Goal: Transaction & Acquisition: Purchase product/service

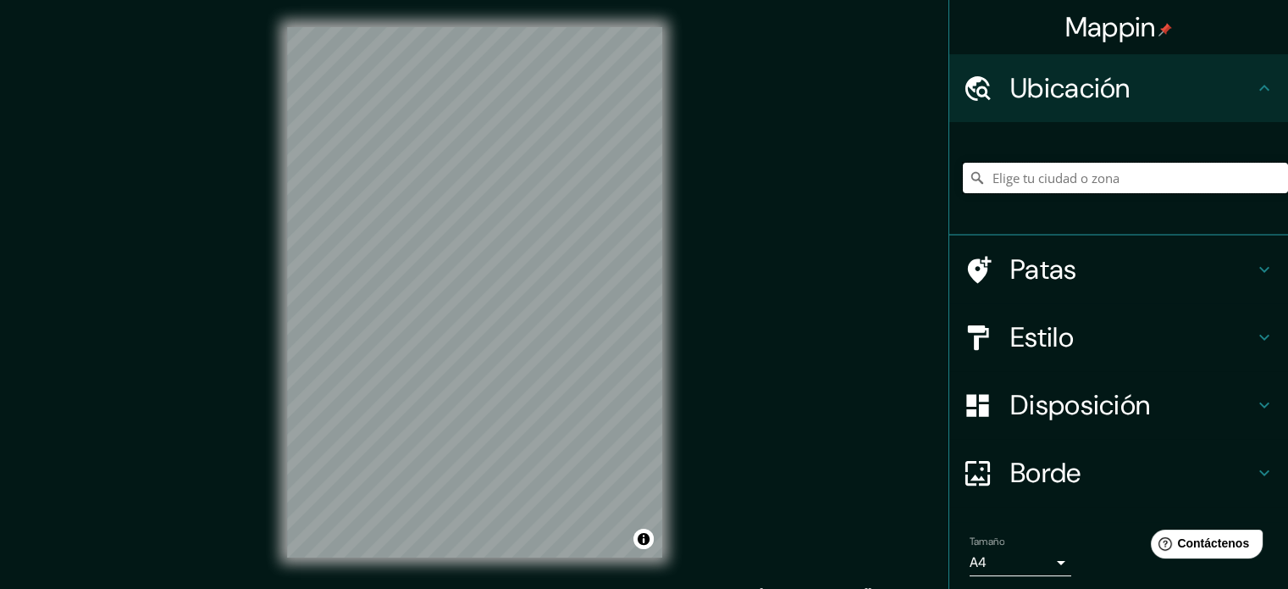
click at [1107, 172] on input "Elige tu ciudad o zona" at bounding box center [1125, 178] width 325 height 30
click at [1207, 181] on input "[US_STATE], [GEOGRAPHIC_DATA]" at bounding box center [1125, 178] width 325 height 30
click at [1207, 181] on input "Washington, Estados Unidos" at bounding box center [1125, 178] width 325 height 30
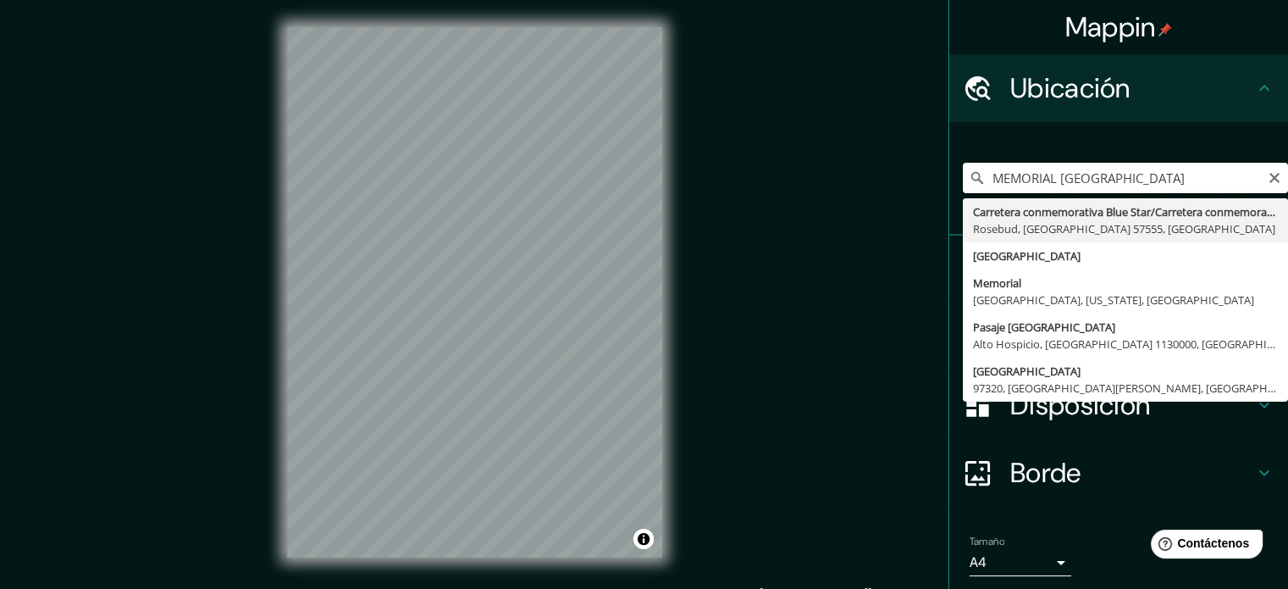
click at [1165, 183] on input "MEMORIAL VIETNAM" at bounding box center [1125, 178] width 325 height 30
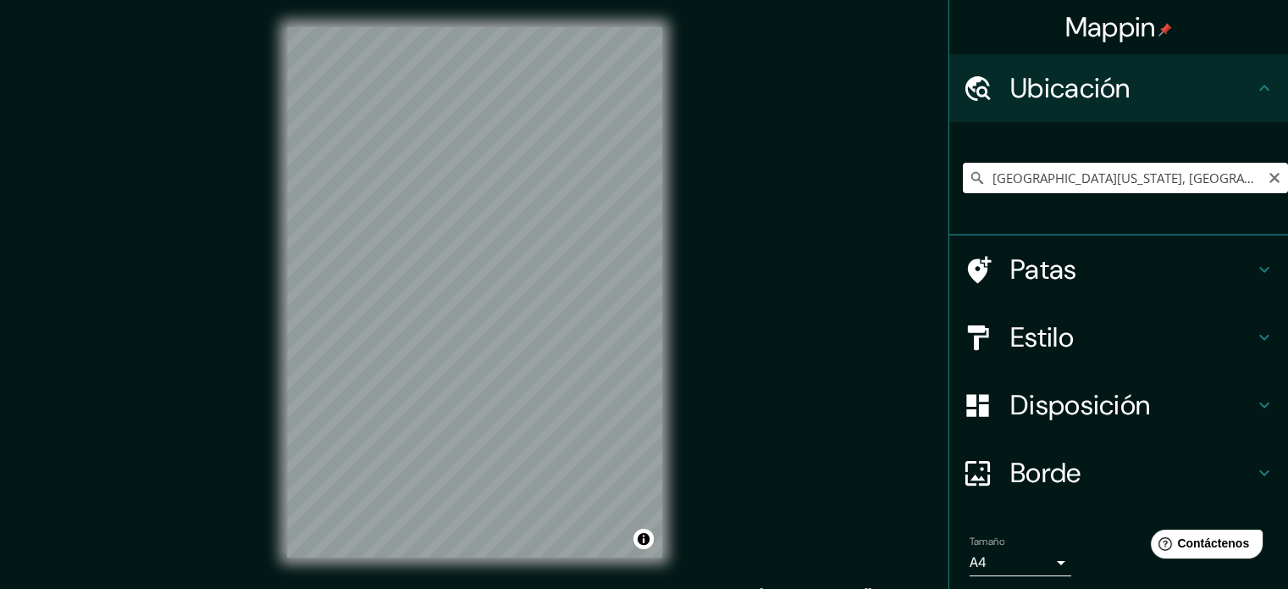
click at [1202, 180] on input "Memorial Avenue, Lincoln, Rhode Island 02865, Estados Unidos" at bounding box center [1125, 178] width 325 height 30
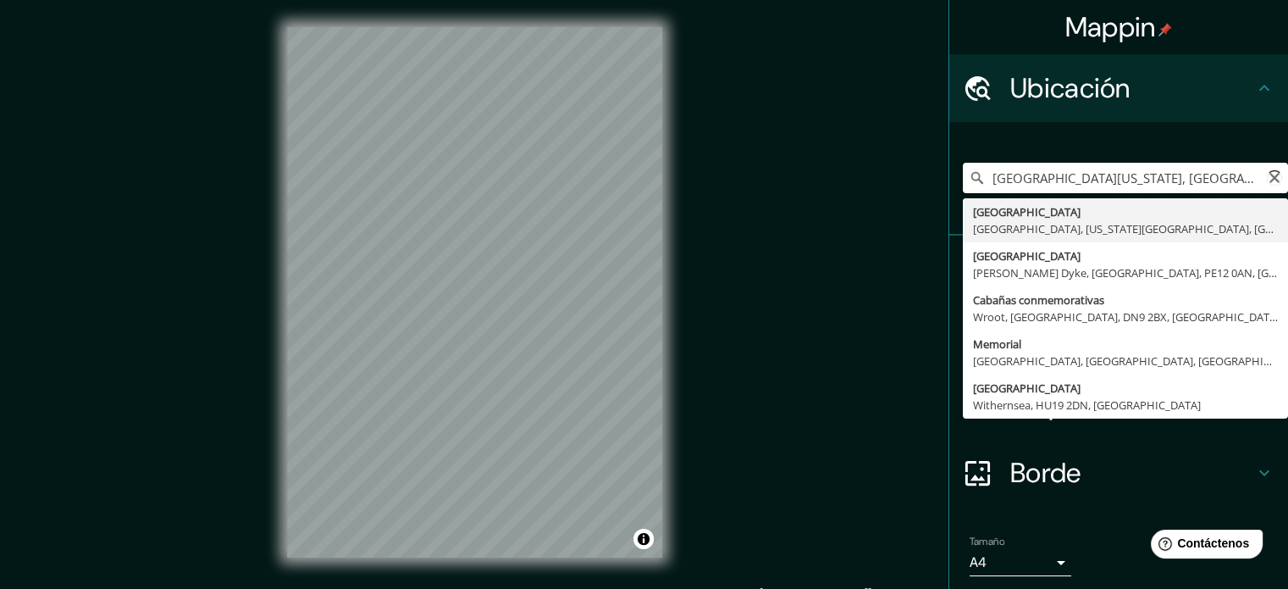
paste input "Vietnam Veterans Memorial"
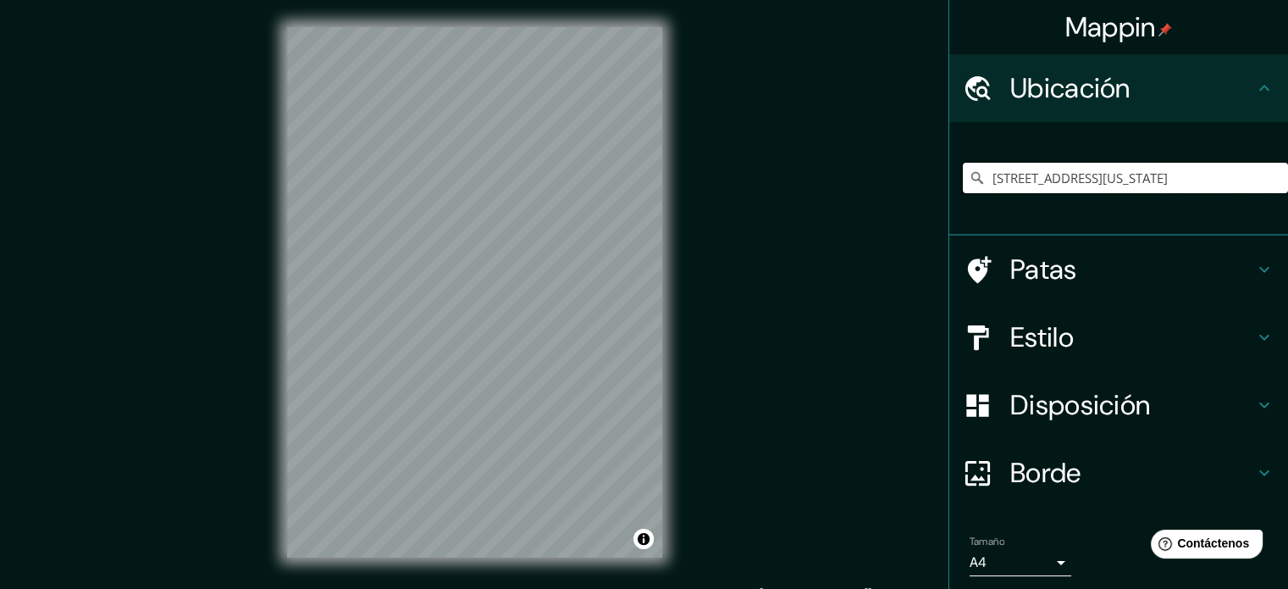
type input "I 291, South Windsor, Connecticut 06074, Estados Unidos"
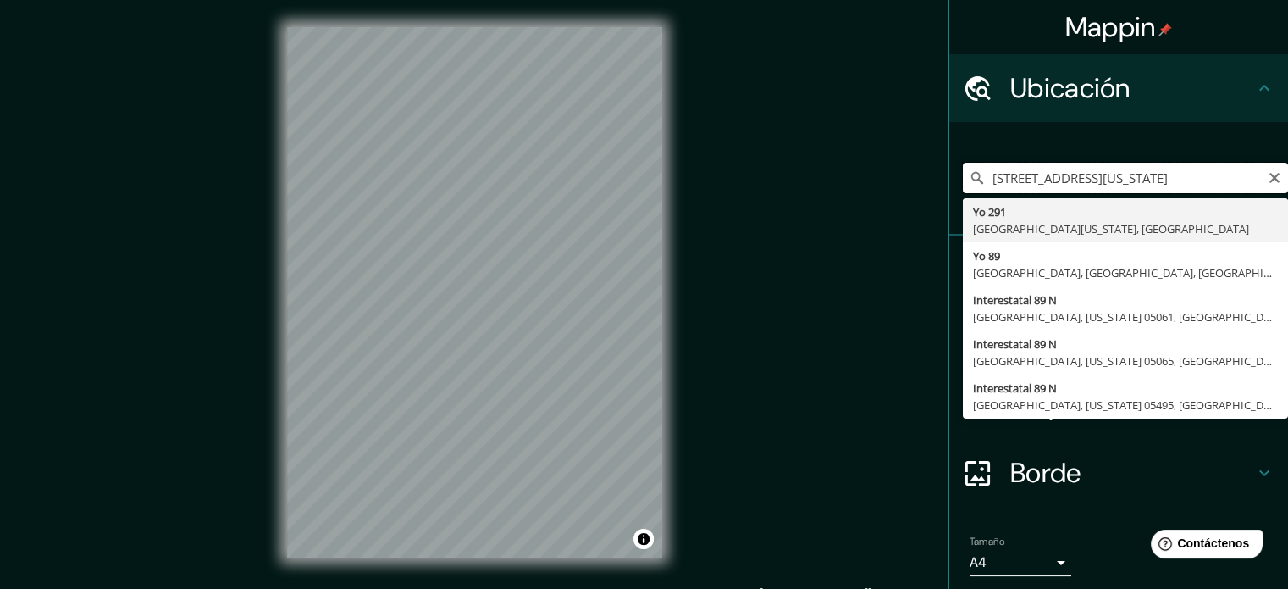
click at [1164, 179] on input "I 291, South Windsor, Connecticut 06074, Estados Unidos" at bounding box center [1125, 178] width 325 height 30
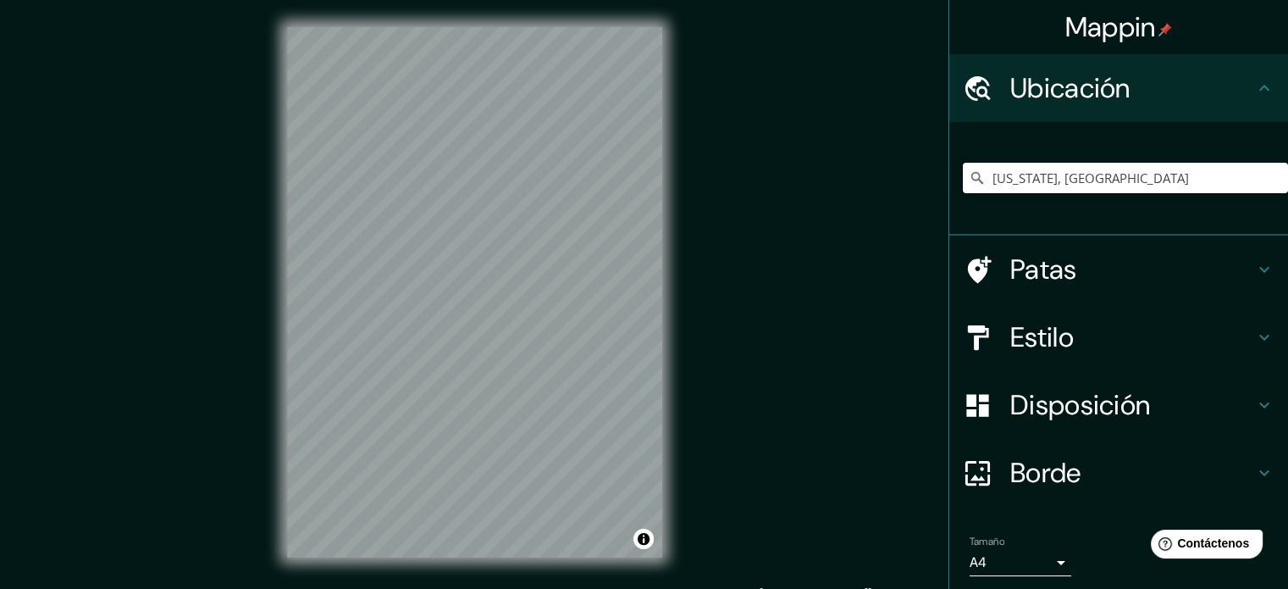
type input "Washington, Estados Unidos"
click at [1144, 336] on h4 "Estilo" at bounding box center [1132, 337] width 244 height 34
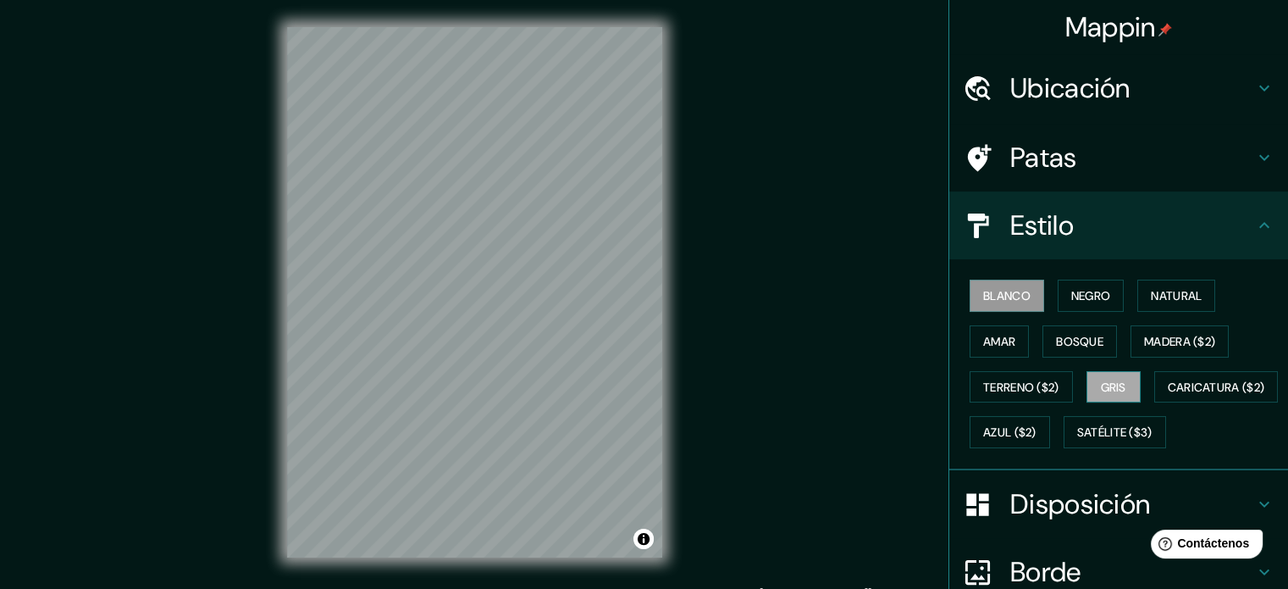
click at [1118, 385] on font "Gris" at bounding box center [1113, 386] width 25 height 15
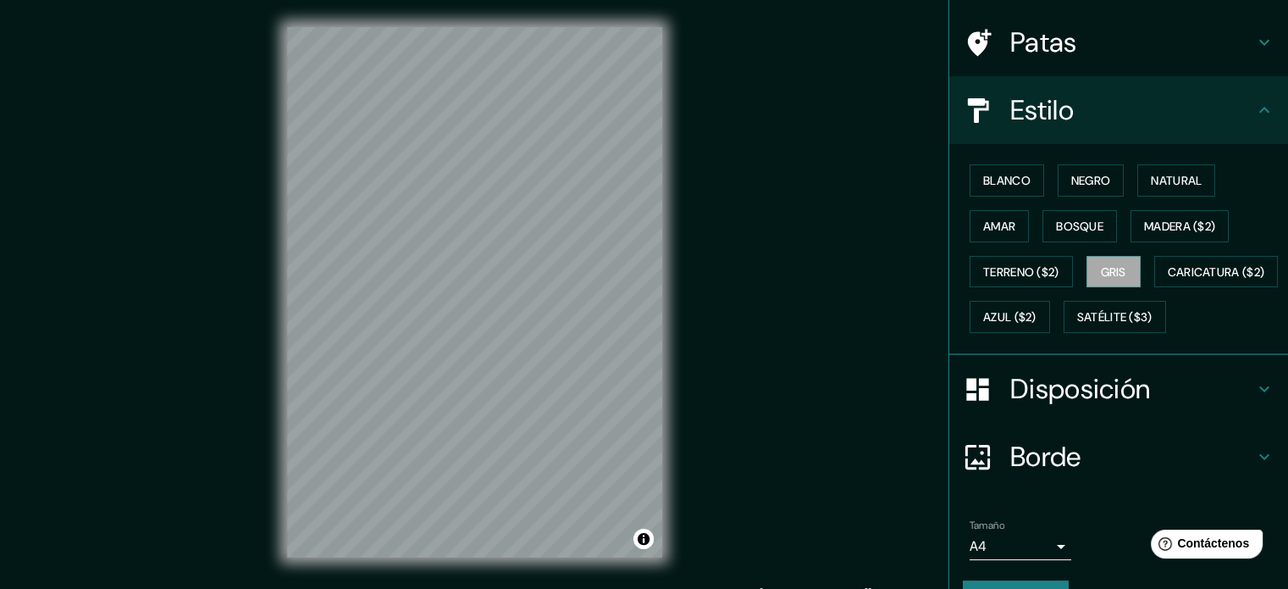
scroll to position [200, 0]
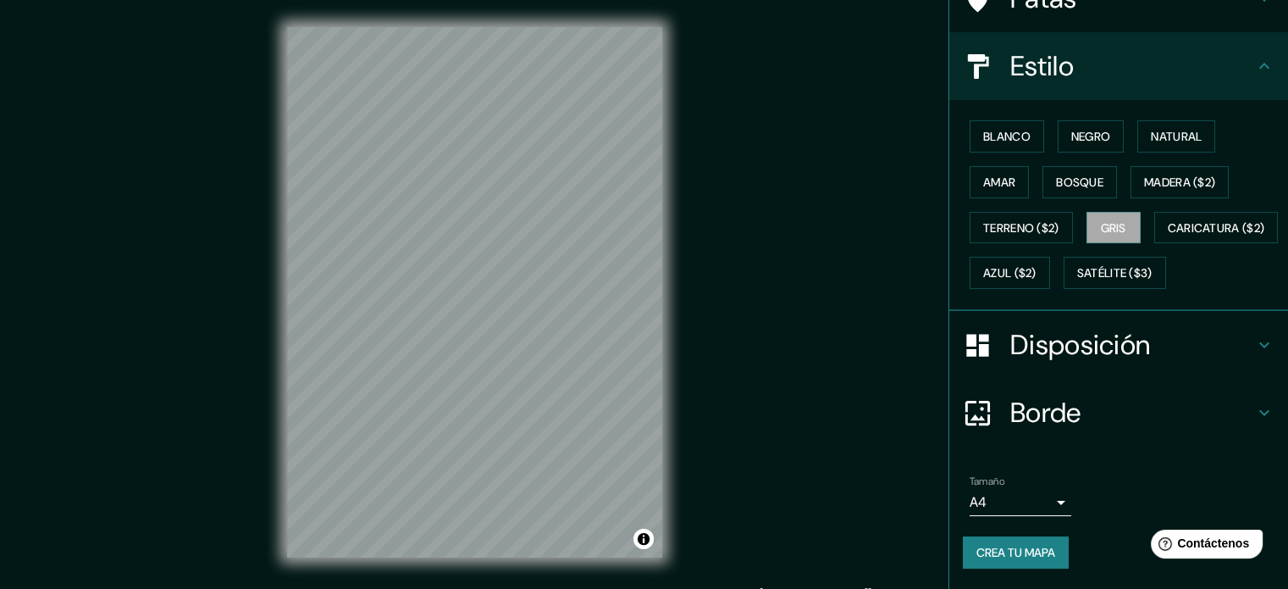
click at [1029, 553] on font "Crea tu mapa" at bounding box center [1015, 551] width 79 height 15
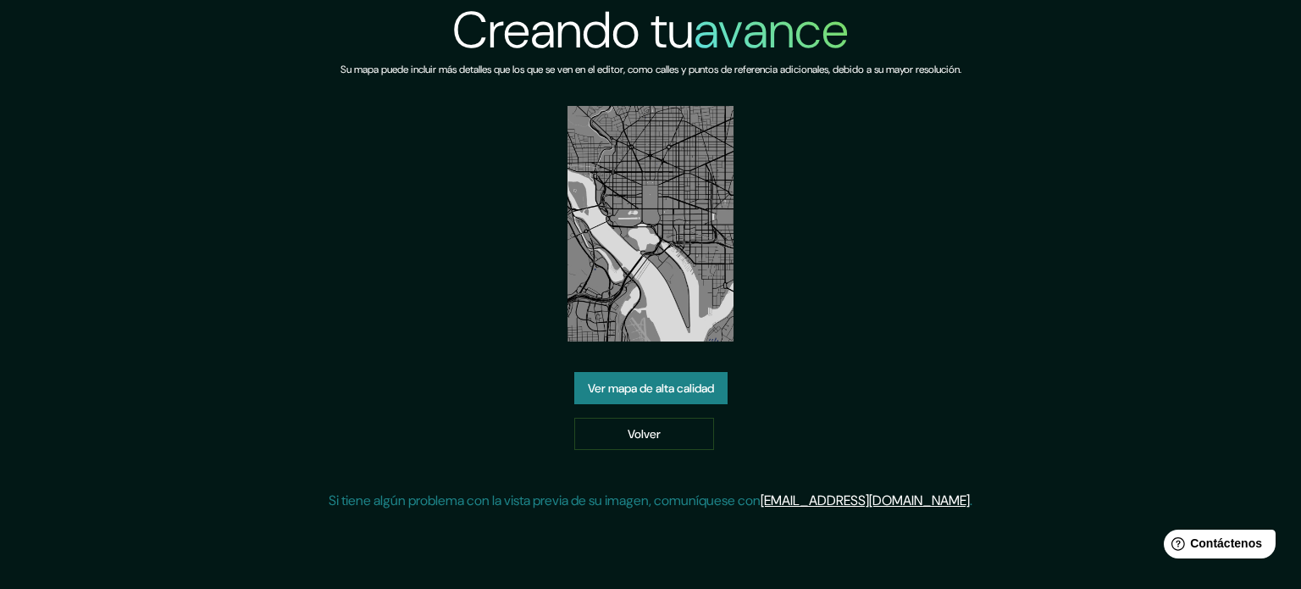
click at [653, 382] on font "Ver mapa de alta calidad" at bounding box center [651, 387] width 126 height 15
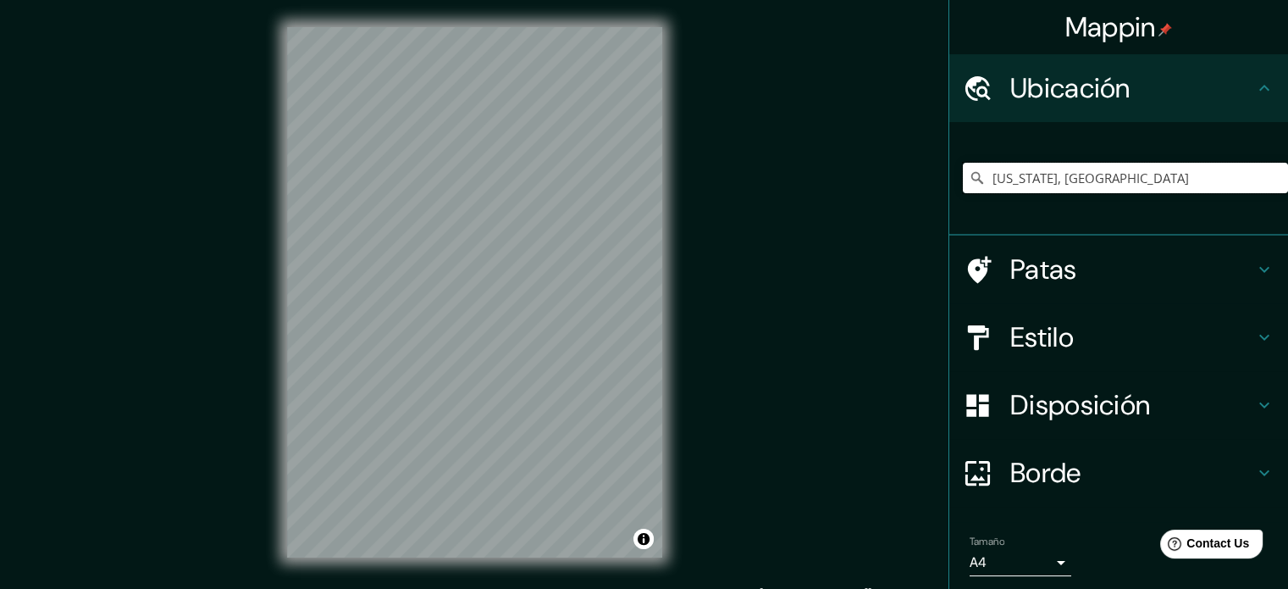
click at [1177, 174] on input "[US_STATE], [GEOGRAPHIC_DATA]" at bounding box center [1125, 178] width 325 height 30
click at [1181, 179] on input "Washington, Estados Unidos" at bounding box center [1125, 178] width 325 height 30
click at [237, 318] on div "Mappin Ubicación Washington, Estados Unidos Patas Estilo Disposición Borde Elig…" at bounding box center [644, 305] width 1288 height 611
click at [1112, 351] on h4 "Estilo" at bounding box center [1132, 337] width 244 height 34
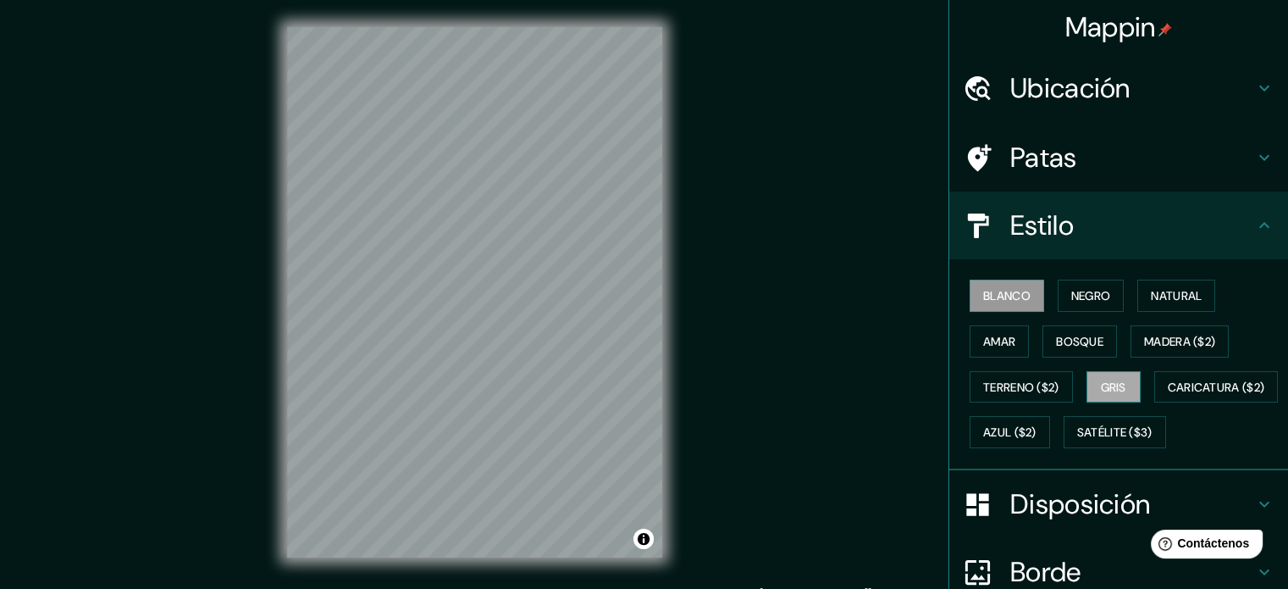
click at [1113, 389] on font "Gris" at bounding box center [1113, 386] width 25 height 15
click at [1081, 220] on h4 "Estilo" at bounding box center [1132, 225] width 244 height 34
click at [833, 169] on div "Mappin Ubicación Washington, Estados Unidos Patas Estilo Blanco Negro Natural A…" at bounding box center [644, 305] width 1288 height 611
click at [1101, 29] on font "Mappin" at bounding box center [1110, 27] width 91 height 36
